Goal: Transaction & Acquisition: Obtain resource

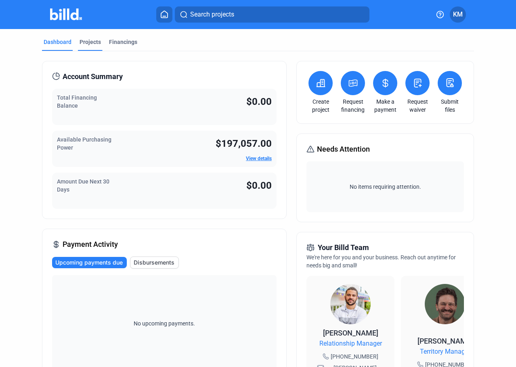
click at [85, 42] on div "Projects" at bounding box center [89, 42] width 21 height 8
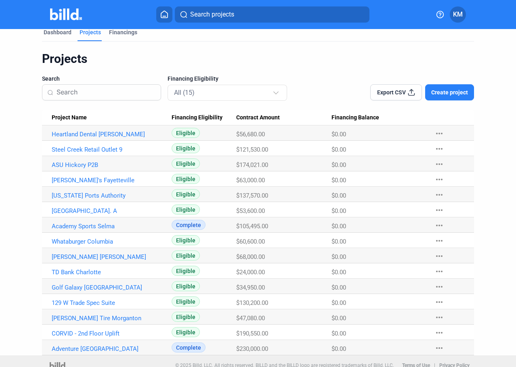
scroll to position [18, 0]
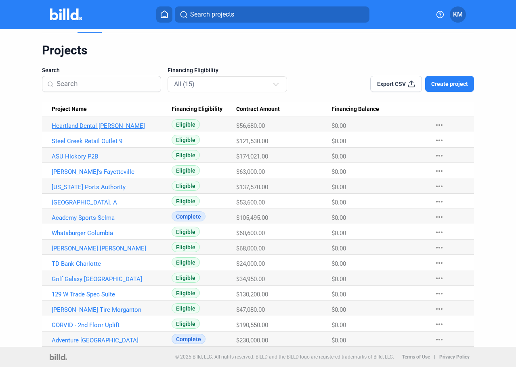
click at [96, 124] on link "Heartland Dental [PERSON_NAME]" at bounding box center [109, 125] width 114 height 7
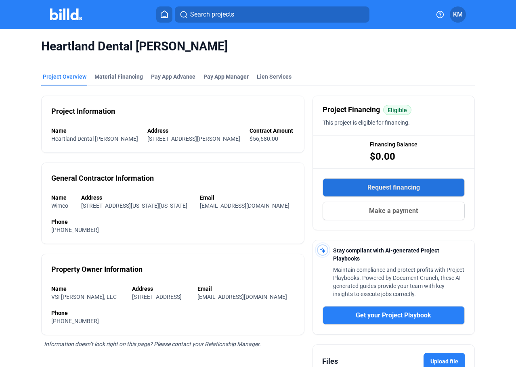
click at [370, 188] on span "Request financing" at bounding box center [393, 188] width 52 height 10
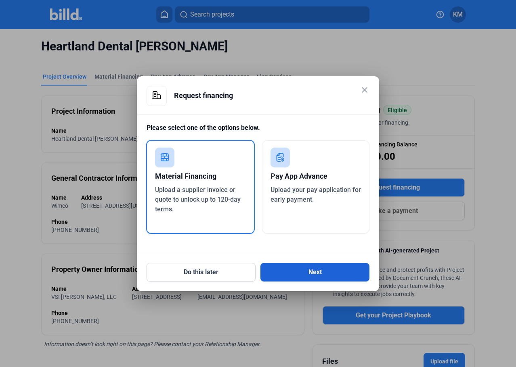
click at [311, 276] on button "Next" at bounding box center [314, 272] width 109 height 19
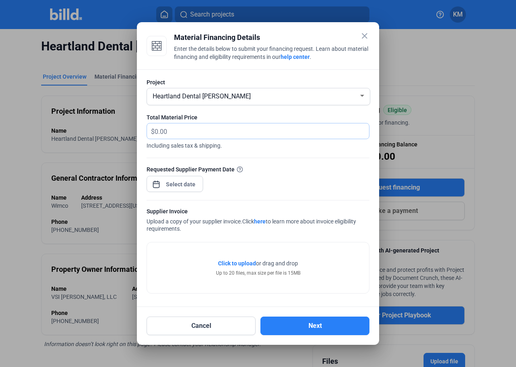
click at [356, 131] on input "text" at bounding box center [257, 131] width 205 height 16
type input "8,367.87"
click at [197, 185] on div "close Material Financing Details Enter the details below to submit your financi…" at bounding box center [258, 183] width 516 height 367
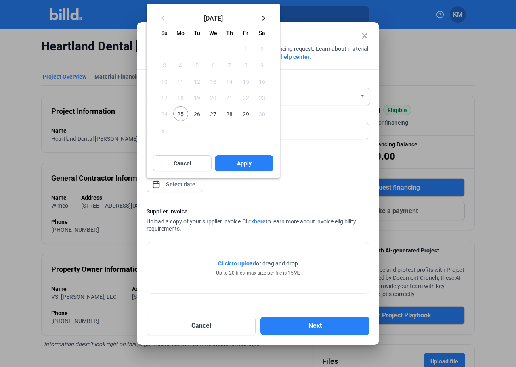
click at [264, 19] on mat-icon "keyboard_arrow_right" at bounding box center [264, 18] width 10 height 10
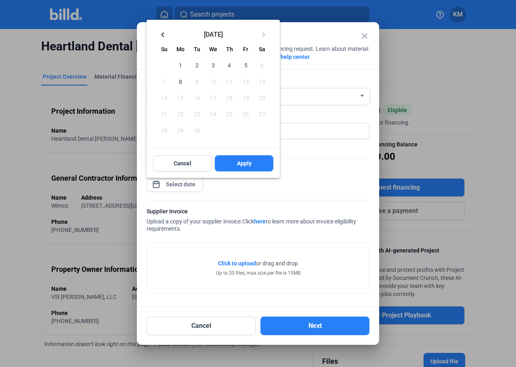
click at [230, 65] on span "4" at bounding box center [229, 65] width 15 height 15
click at [251, 163] on button "Apply" at bounding box center [244, 163] width 59 height 16
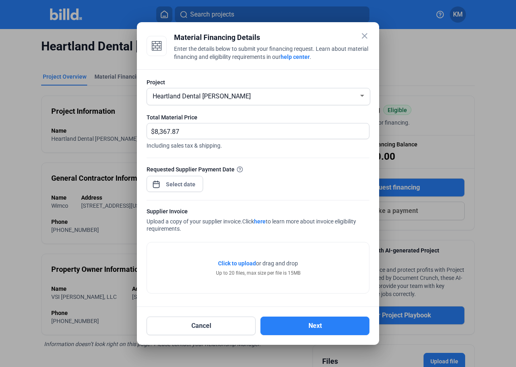
click at [249, 265] on span "Click to upload" at bounding box center [237, 263] width 38 height 6
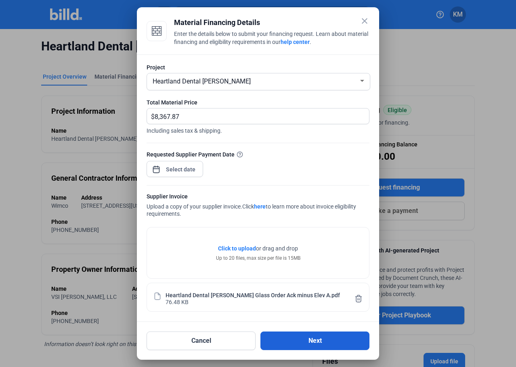
click at [309, 343] on button "Next" at bounding box center [314, 341] width 109 height 19
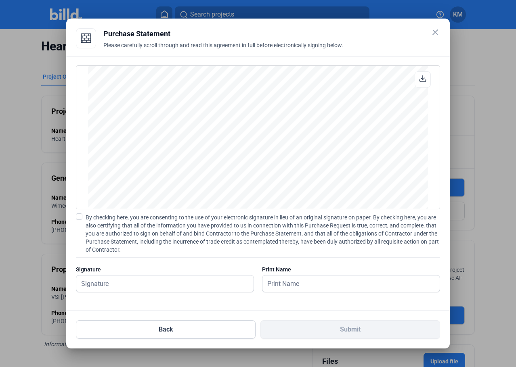
scroll to position [1453, 0]
click at [107, 282] on input "text" at bounding box center [164, 284] width 177 height 17
type input "[PERSON_NAME]"
click at [273, 284] on input "text" at bounding box center [350, 284] width 177 height 17
type input "[PERSON_NAME]"
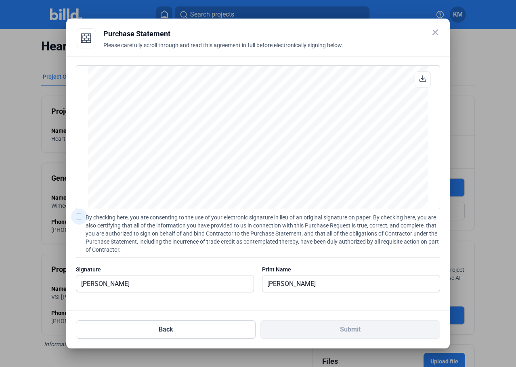
click at [79, 216] on span at bounding box center [79, 216] width 6 height 6
click at [0, 0] on input "By checking here, you are consenting to the use of your electronic signature in…" at bounding box center [0, 0] width 0 height 0
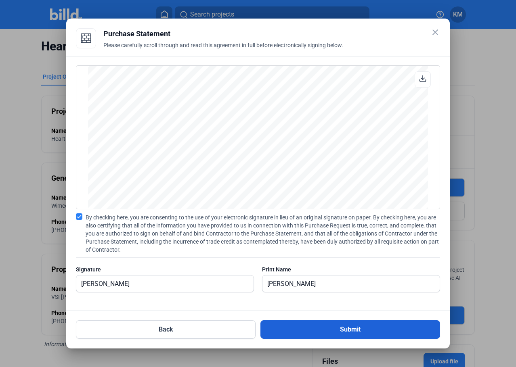
click at [352, 332] on button "Submit" at bounding box center [350, 329] width 180 height 19
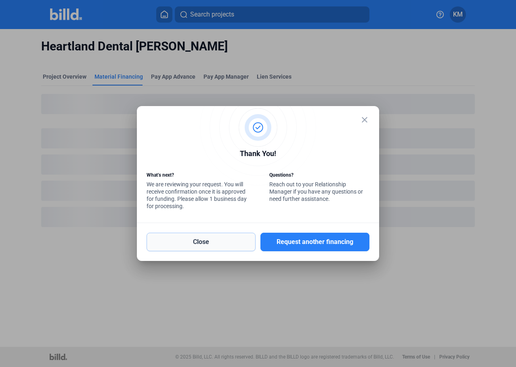
click at [205, 250] on button "Close" at bounding box center [200, 242] width 109 height 19
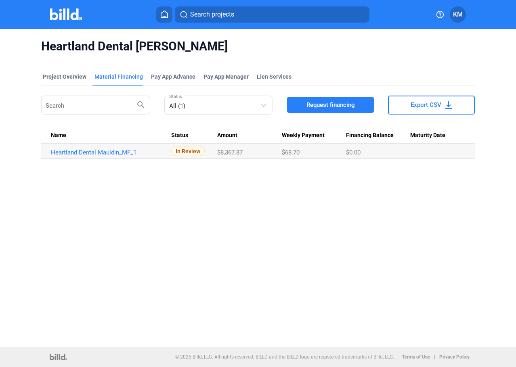
click at [455, 19] on span "KM" at bounding box center [458, 15] width 10 height 10
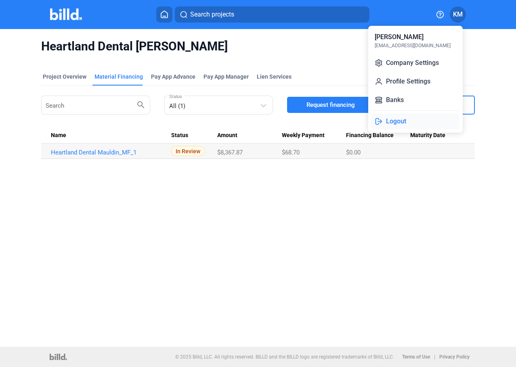
click at [393, 123] on button "Logout" at bounding box center [415, 121] width 88 height 16
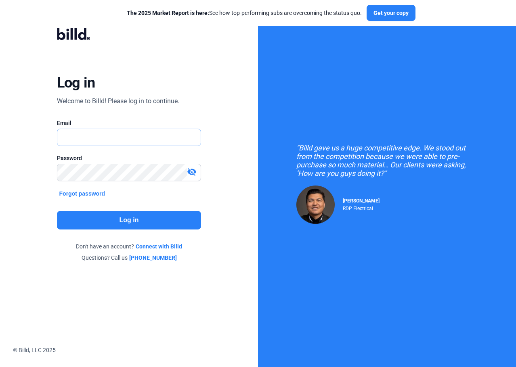
type input "[EMAIL_ADDRESS][DOMAIN_NAME]"
